Goal: Task Accomplishment & Management: Manage account settings

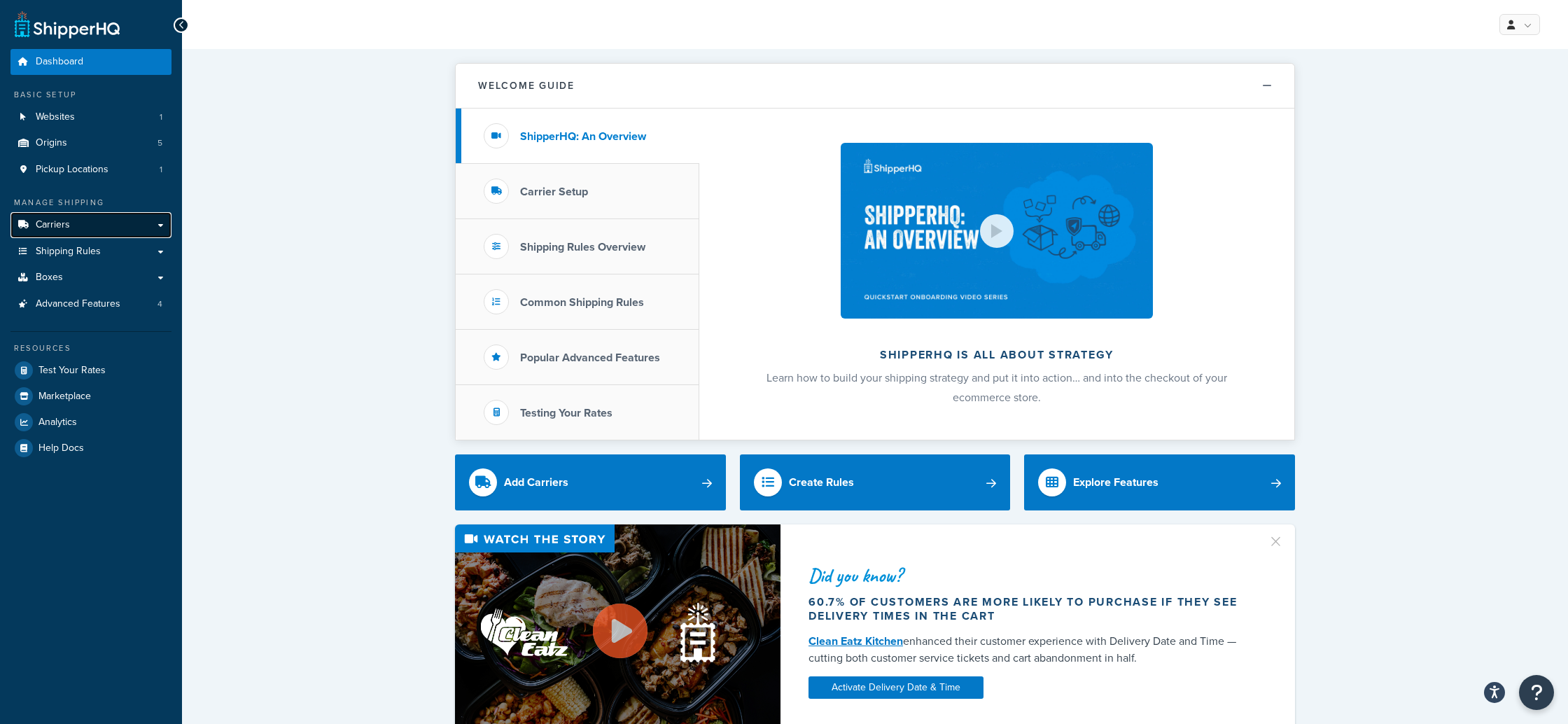
click at [61, 226] on span "Carriers" at bounding box center [53, 225] width 34 height 12
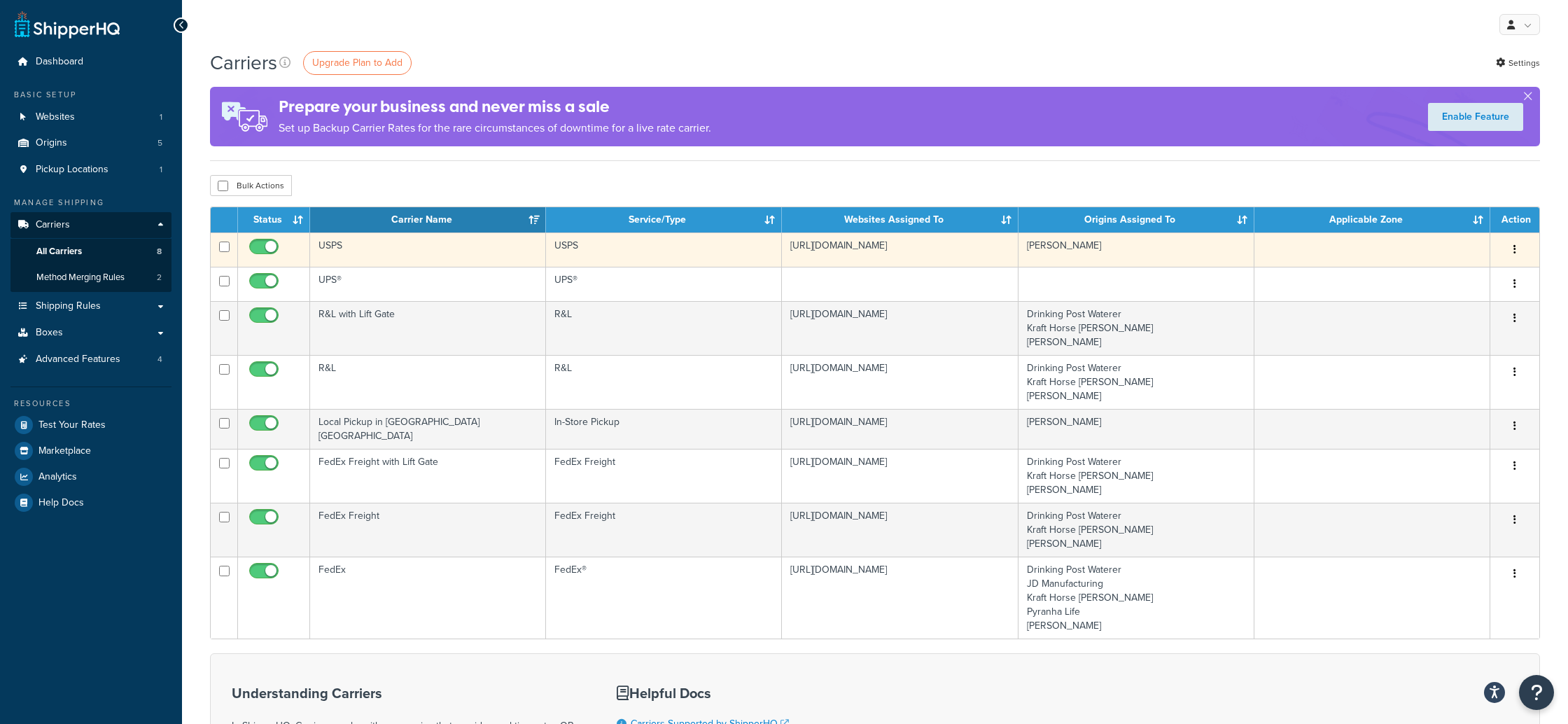
click at [1515, 251] on icon "button" at bounding box center [1515, 249] width 3 height 10
click at [1450, 276] on link "Edit" at bounding box center [1458, 278] width 110 height 29
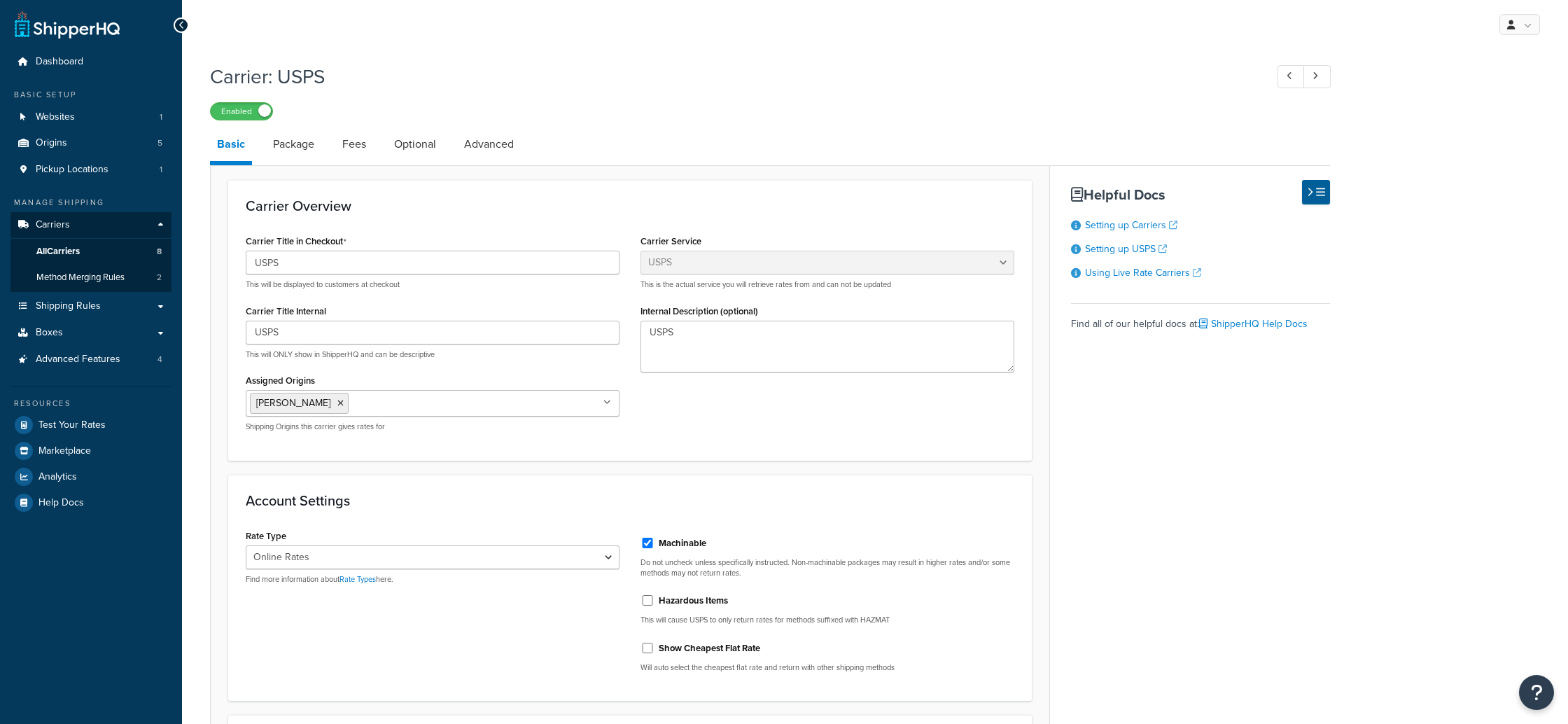
select select "usps"
select select "ONLINE"
click at [293, 148] on link "Package" at bounding box center [294, 144] width 55 height 33
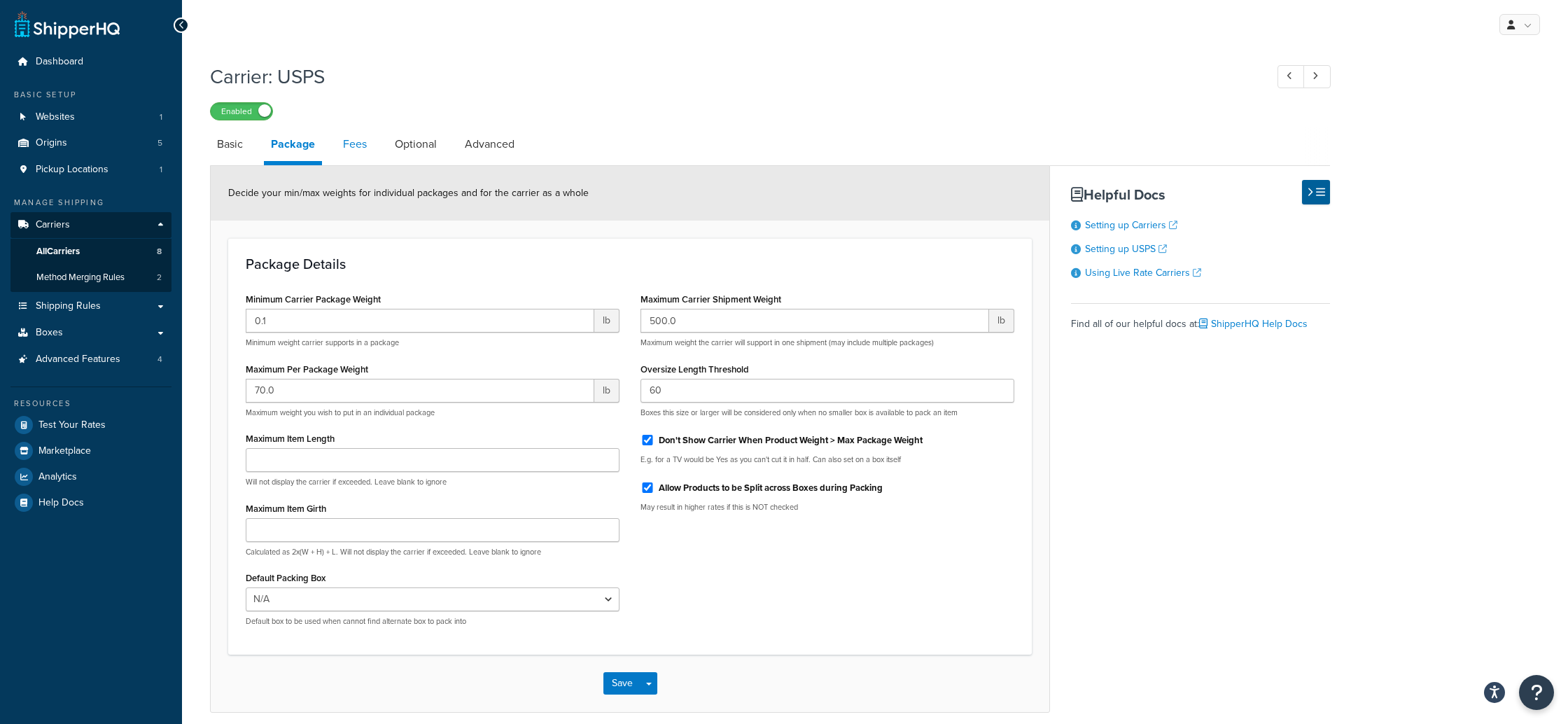
click at [353, 143] on link "Fees" at bounding box center [354, 144] width 38 height 33
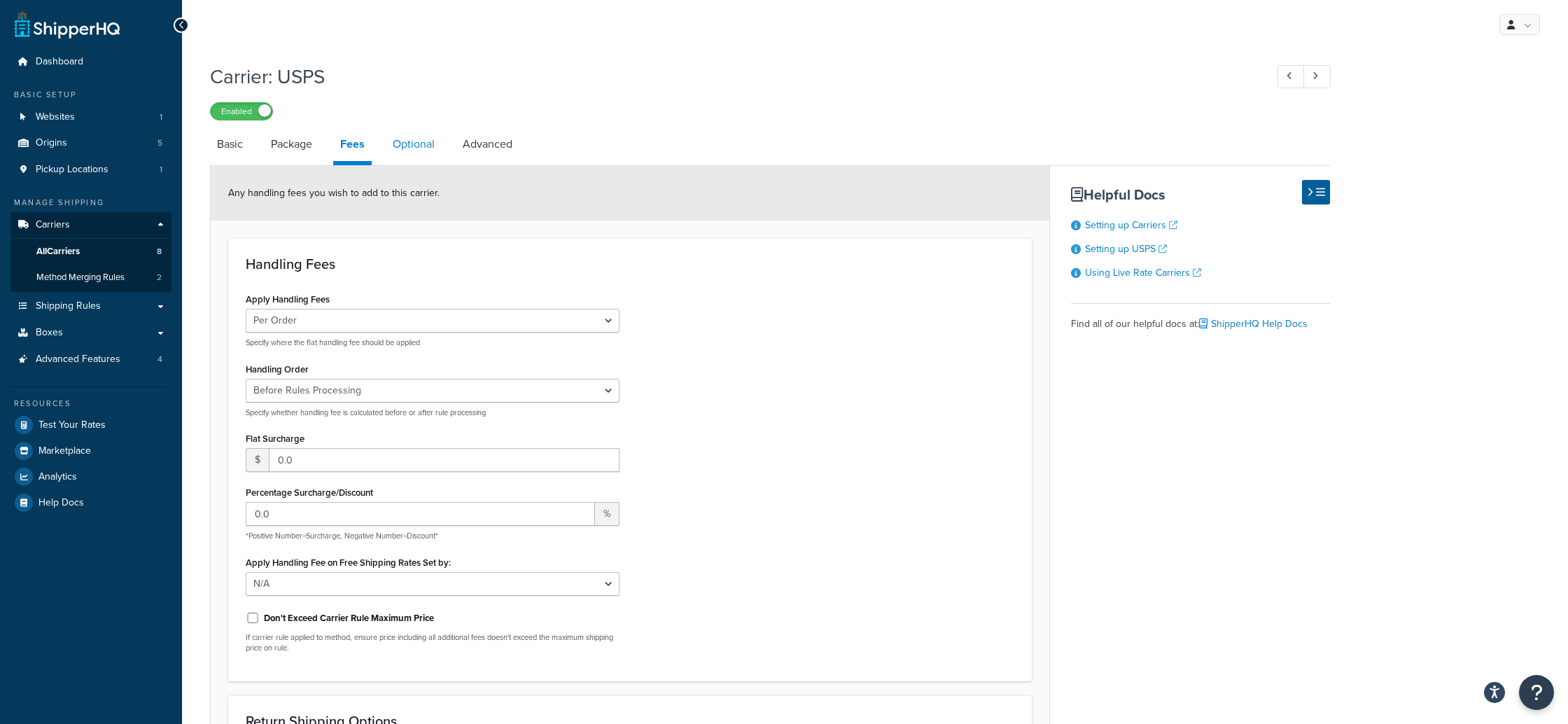
click at [401, 146] on link "Optional" at bounding box center [414, 144] width 56 height 33
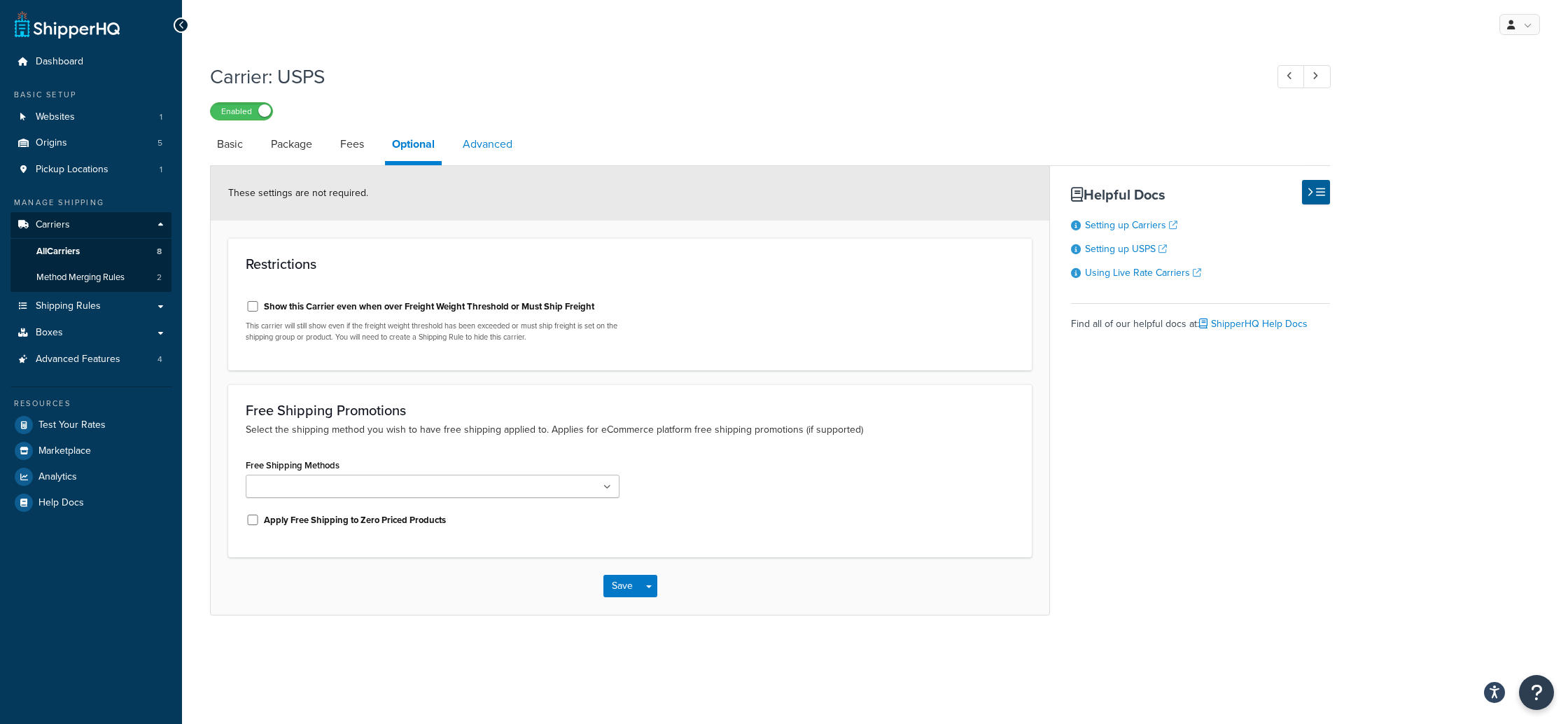
click at [497, 144] on link "Advanced" at bounding box center [488, 144] width 64 height 33
select select "false"
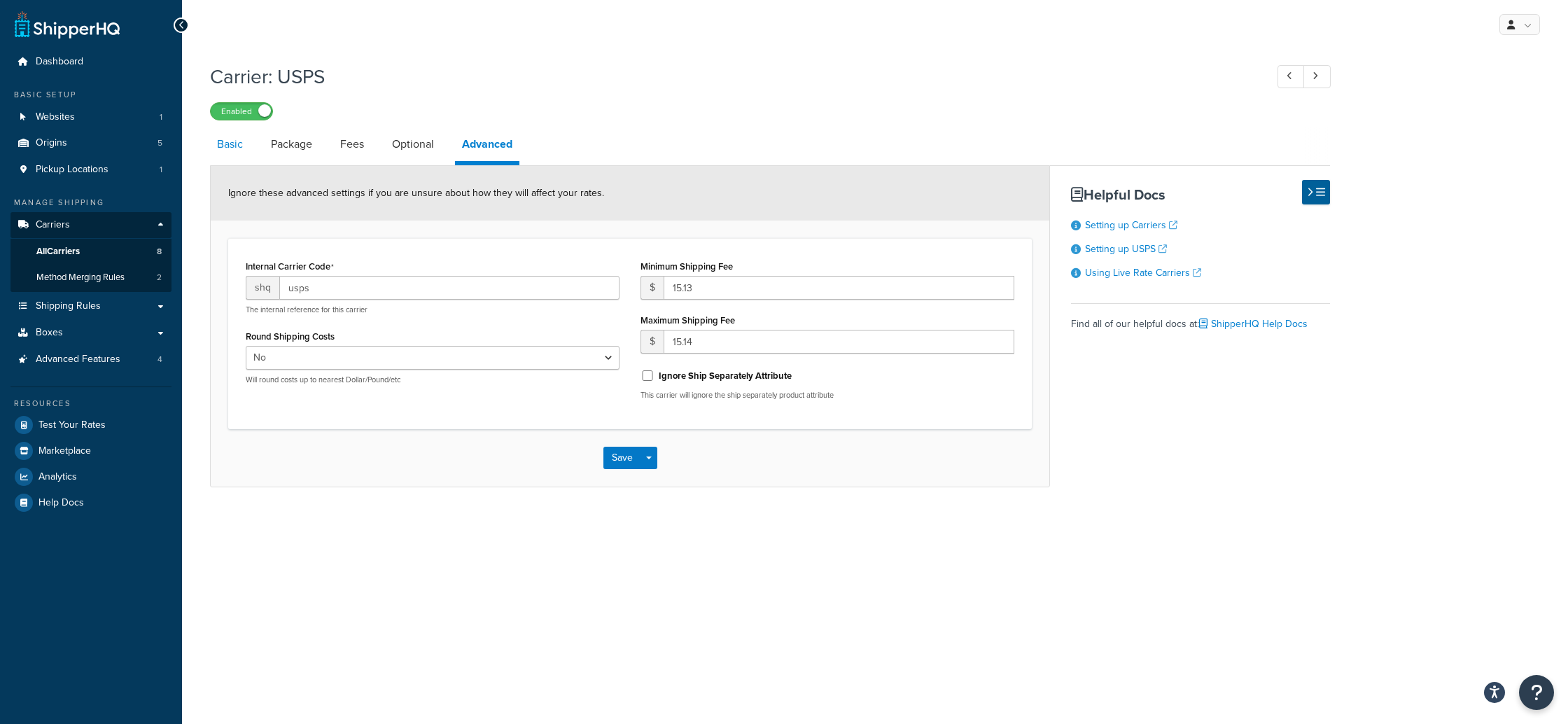
click at [226, 147] on link "Basic" at bounding box center [230, 144] width 40 height 33
select select "usps"
select select "ONLINE"
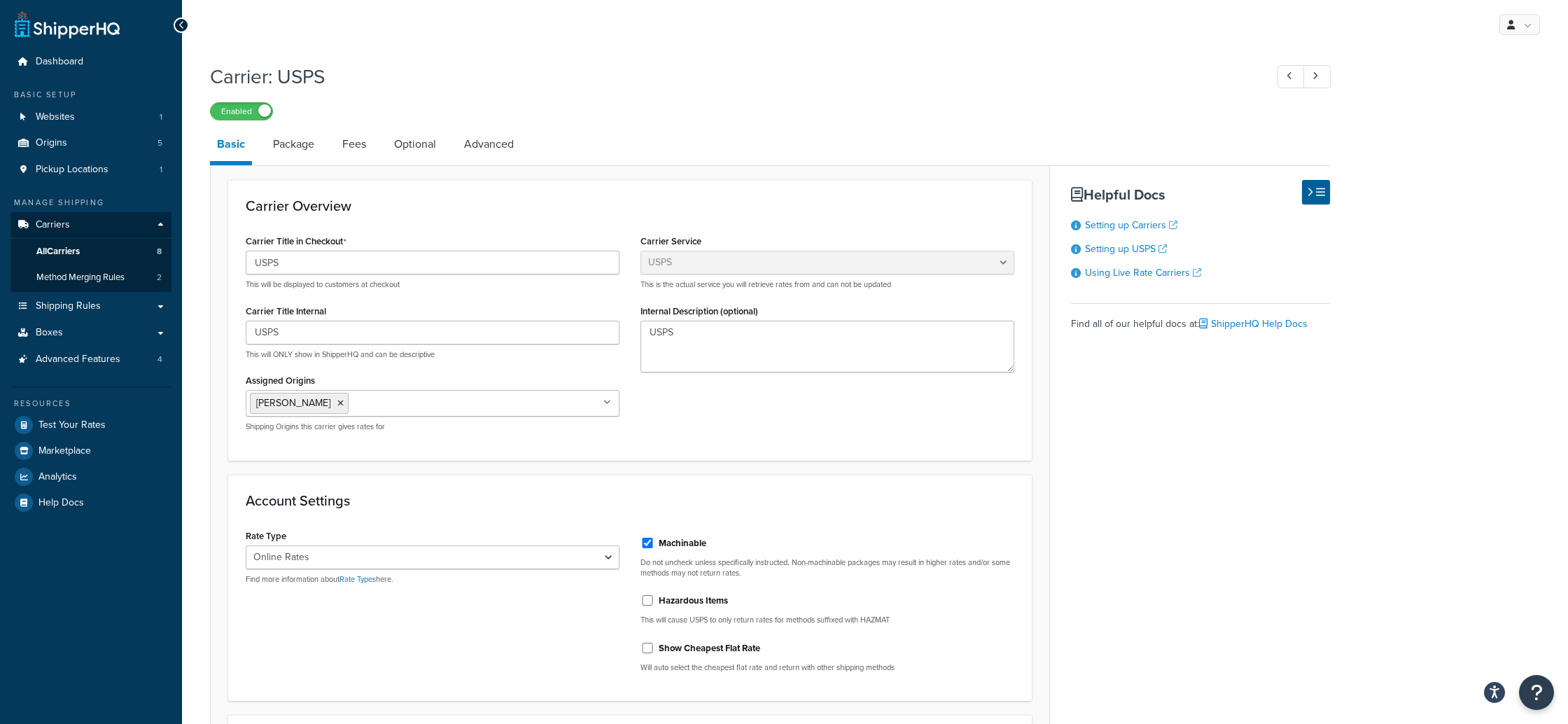
scroll to position [1, 0]
click at [1225, 486] on div "Basic Package Fees Optional Advanced Carrier Overview Carrier Title in Checkout…" at bounding box center [770, 609] width 1120 height 966
click at [106, 276] on span "Method Merging Rules" at bounding box center [80, 277] width 88 height 12
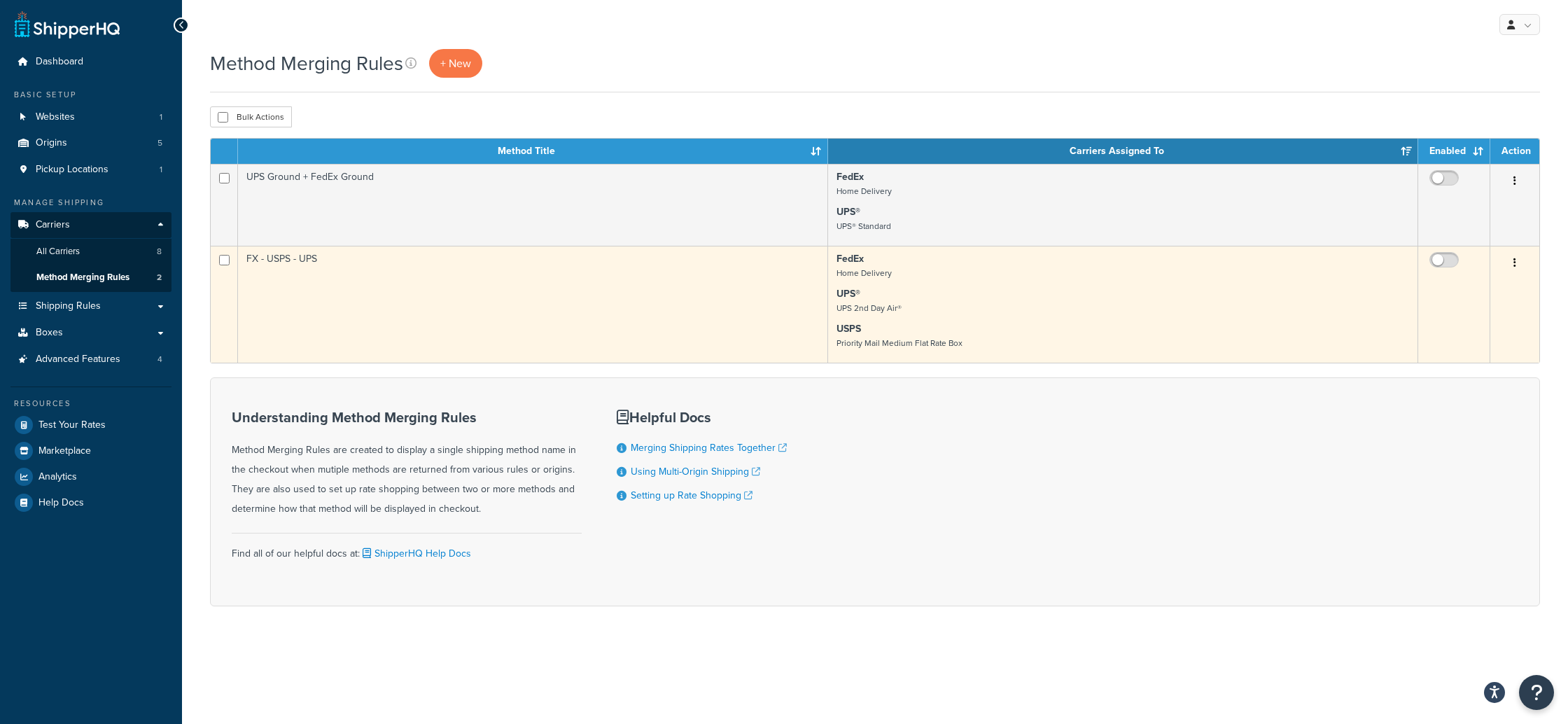
click at [1515, 262] on icon "button" at bounding box center [1515, 262] width 3 height 10
click at [1441, 292] on link "Edit" at bounding box center [1458, 292] width 110 height 29
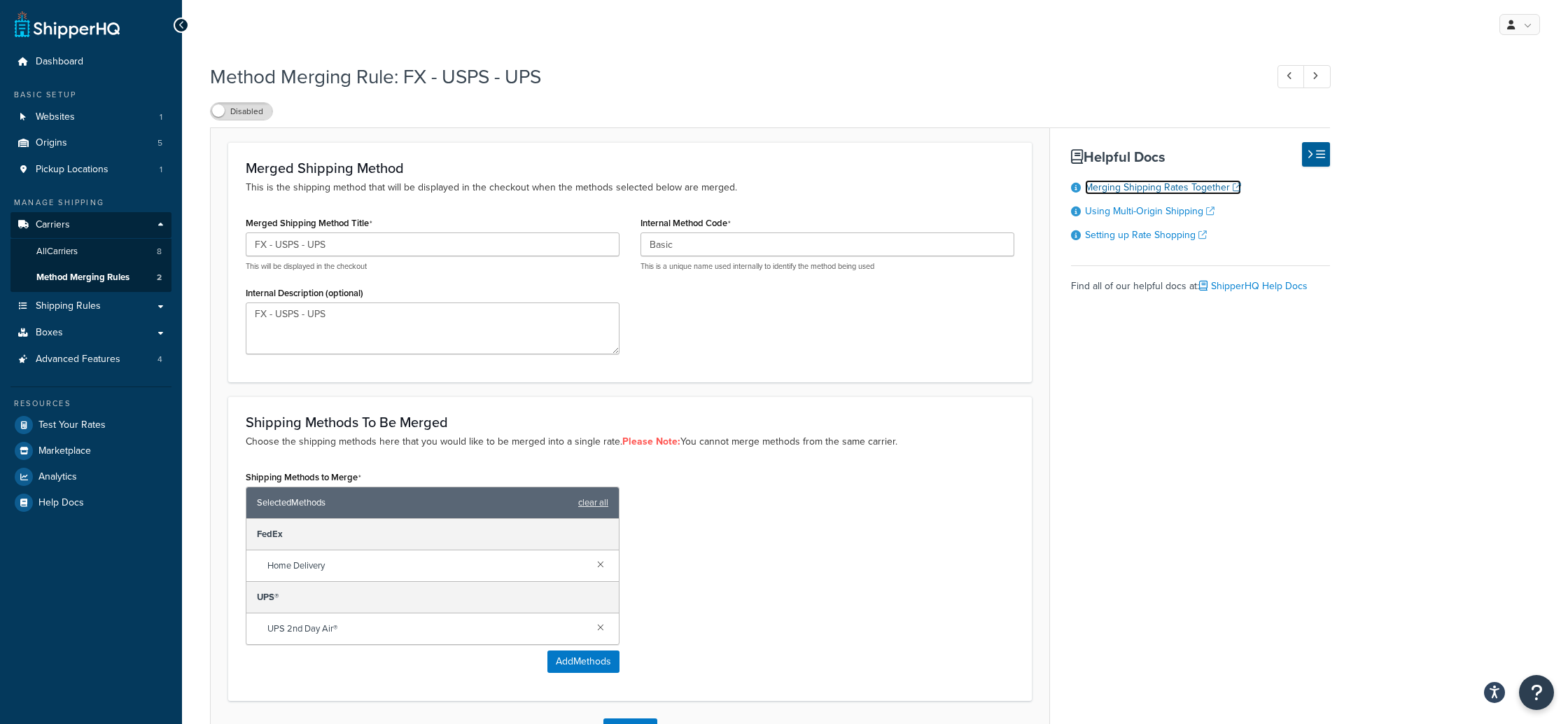
click at [1101, 188] on link "Merging Shipping Rates Together" at bounding box center [1163, 187] width 156 height 15
click at [1282, 530] on div "Merged Shipping Method This is the shipping method that will be displayed in th…" at bounding box center [770, 443] width 1120 height 631
